Goal: Find specific fact: Find specific fact

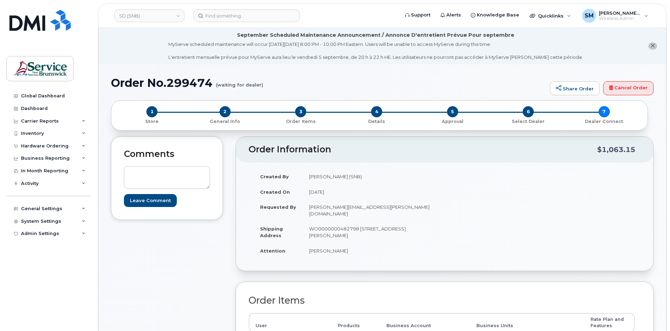
scroll to position [210, 0]
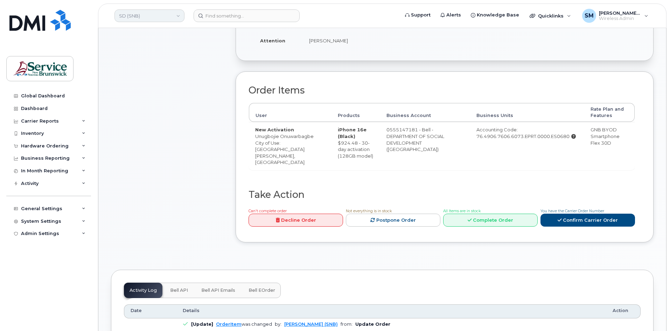
click at [172, 11] on link "SD (SNB)" at bounding box center [149, 15] width 70 height 13
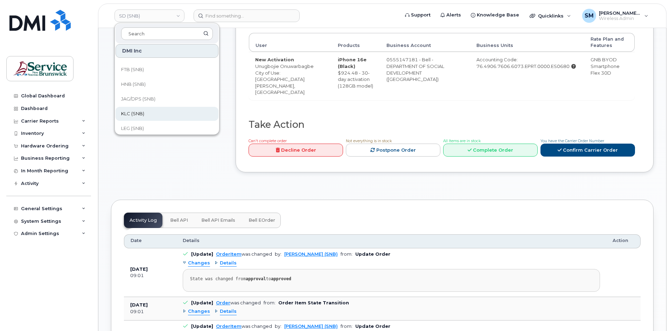
scroll to position [105, 0]
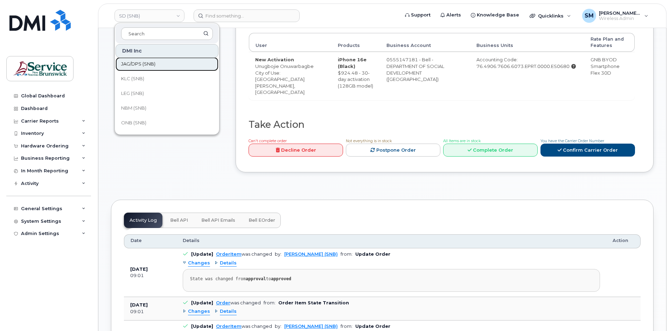
click at [140, 68] on link "JAG/DPS (SNB)" at bounding box center [166, 64] width 103 height 14
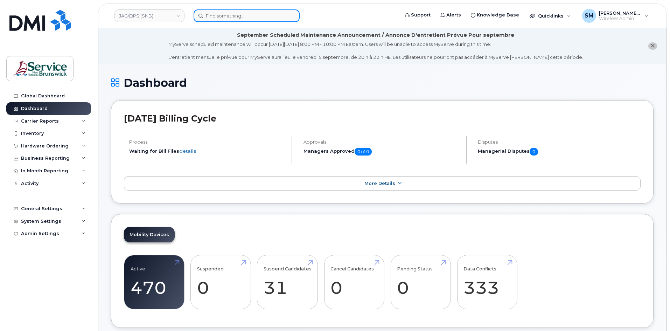
click at [247, 18] on input at bounding box center [247, 15] width 106 height 13
paste input "506) 856-3359"
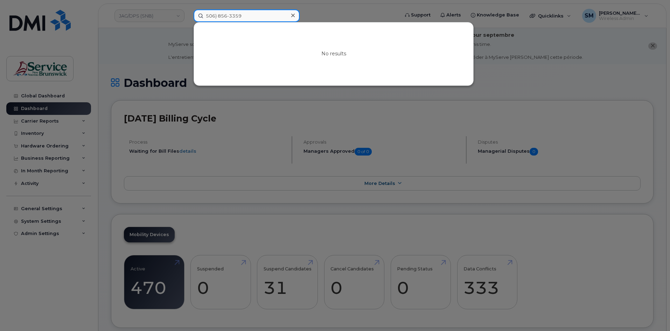
click at [229, 18] on input "506) 856-3359" at bounding box center [247, 15] width 106 height 13
drag, startPoint x: 187, startPoint y: 18, endPoint x: 161, endPoint y: 19, distance: 25.6
click at [188, 19] on div "5068563359 No results" at bounding box center [294, 15] width 212 height 13
type input "5068563359"
